Goal: Task Accomplishment & Management: Manage account settings

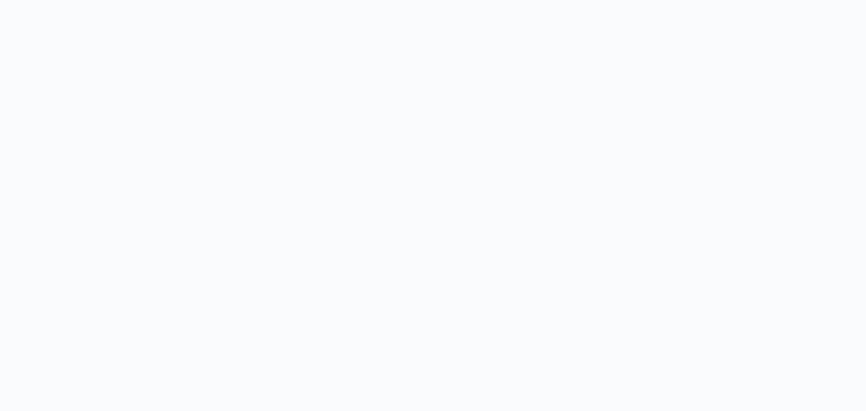
click at [150, 113] on body at bounding box center [433, 205] width 866 height 411
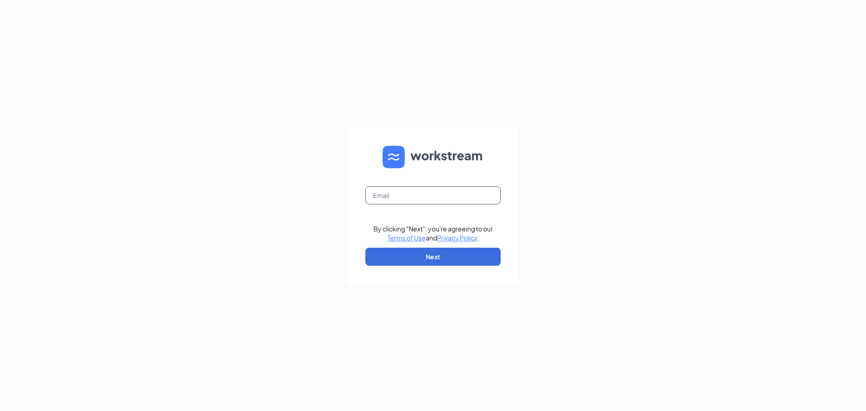
click at [390, 199] on input "text" at bounding box center [432, 195] width 135 height 18
type input "[EMAIL_ADDRESS][DOMAIN_NAME]"
click at [430, 262] on button "Next" at bounding box center [432, 257] width 135 height 18
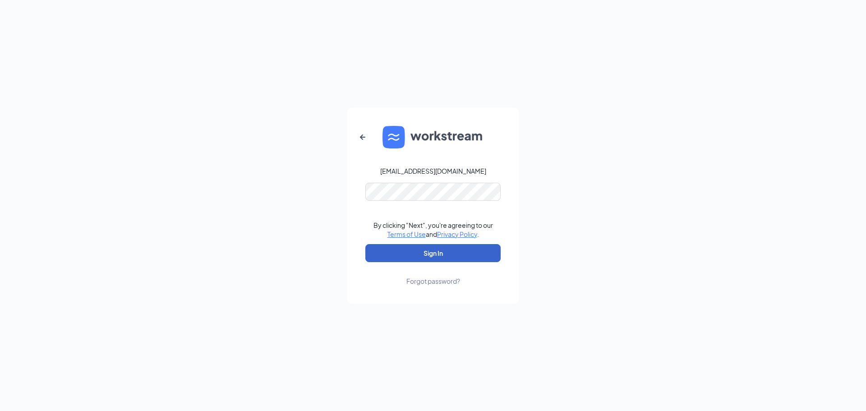
click at [439, 254] on button "Sign In" at bounding box center [432, 253] width 135 height 18
click at [449, 169] on div "[EMAIL_ADDRESS][DOMAIN_NAME]" at bounding box center [433, 170] width 106 height 9
click at [364, 136] on icon "ArrowLeftNew" at bounding box center [362, 136] width 5 height 5
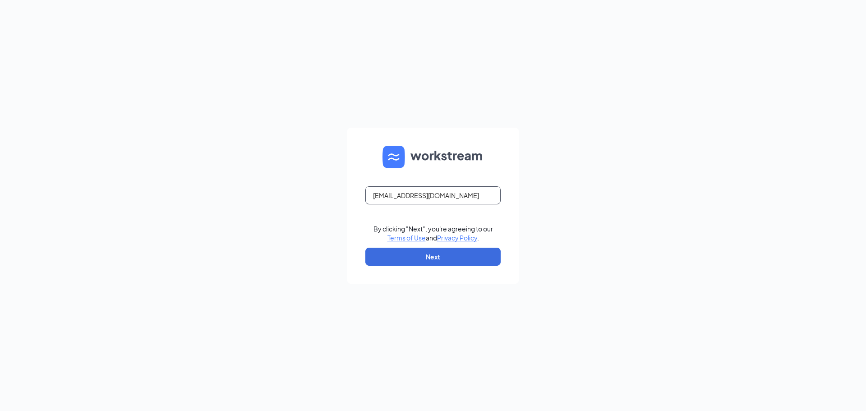
click at [436, 195] on input "[EMAIL_ADDRESS][DOMAIN_NAME]" at bounding box center [432, 195] width 135 height 18
type input "[EMAIL_ADDRESS][DOMAIN_NAME]"
click at [489, 259] on button "Next" at bounding box center [432, 257] width 135 height 18
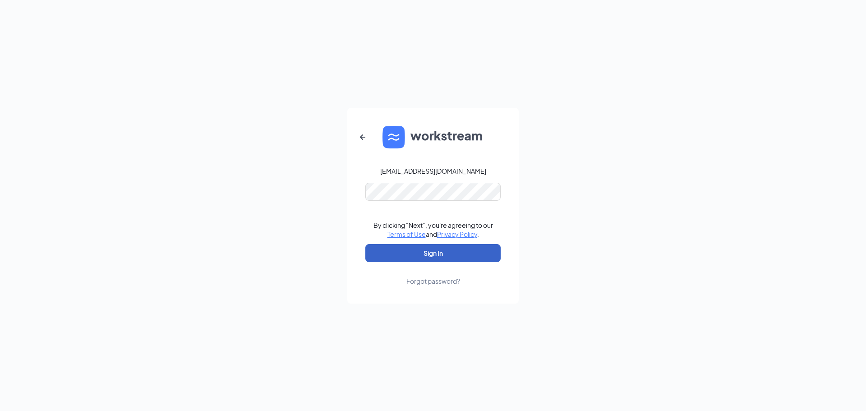
click at [425, 255] on button "Sign In" at bounding box center [432, 253] width 135 height 18
